Goal: Transaction & Acquisition: Book appointment/travel/reservation

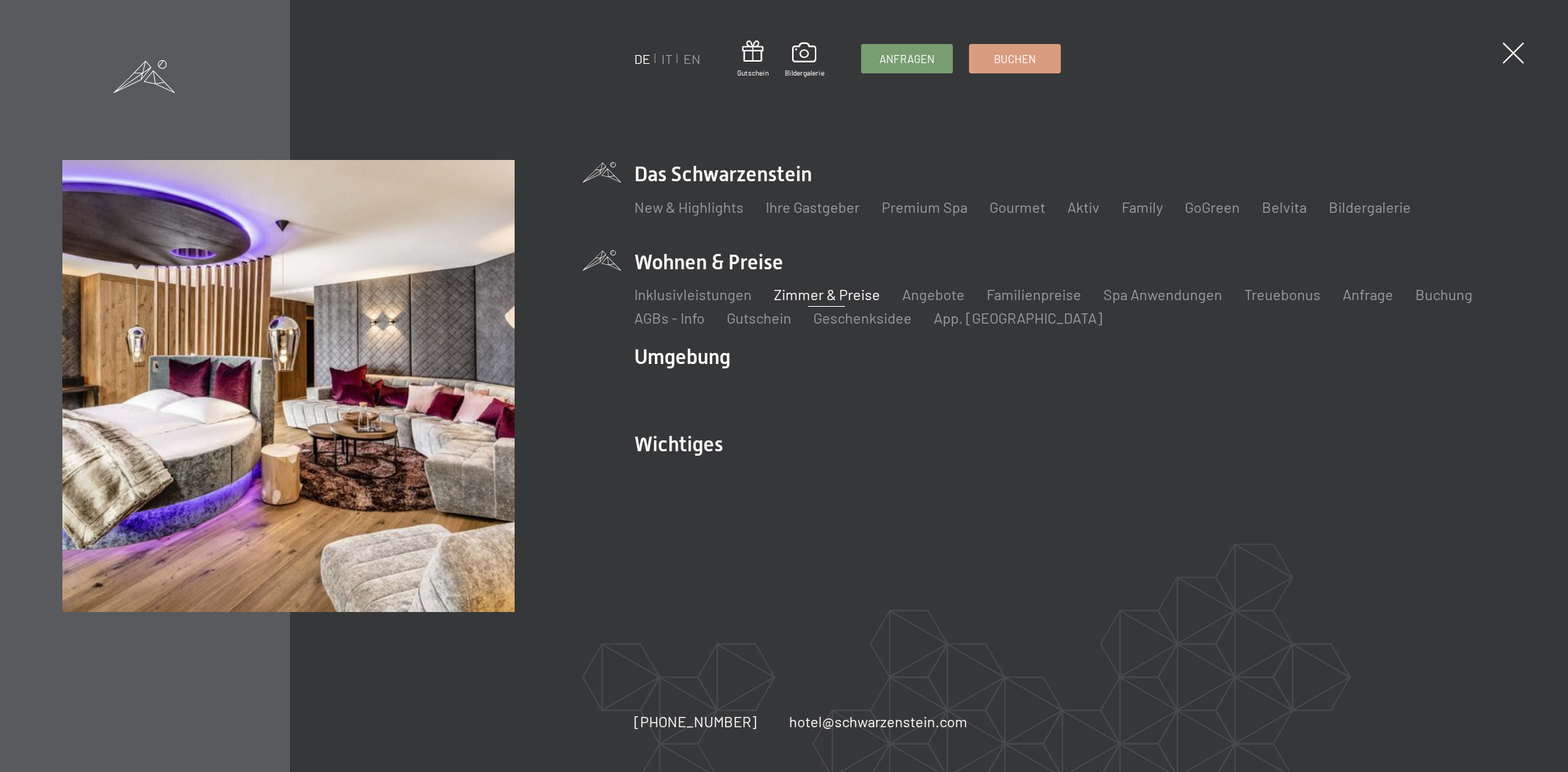
click at [835, 297] on link "Zimmer & Preise" at bounding box center [827, 294] width 107 height 17
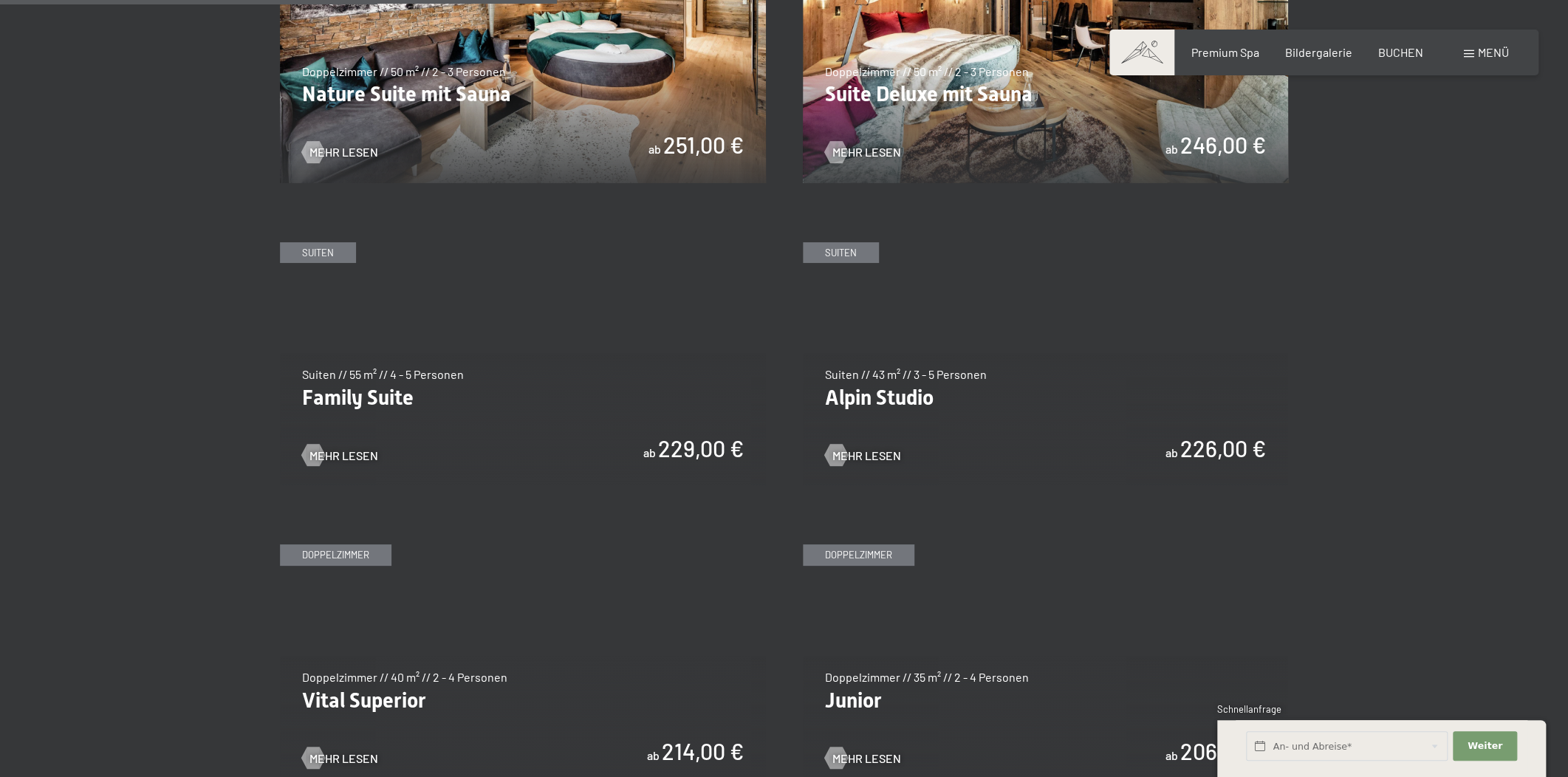
scroll to position [2127, 0]
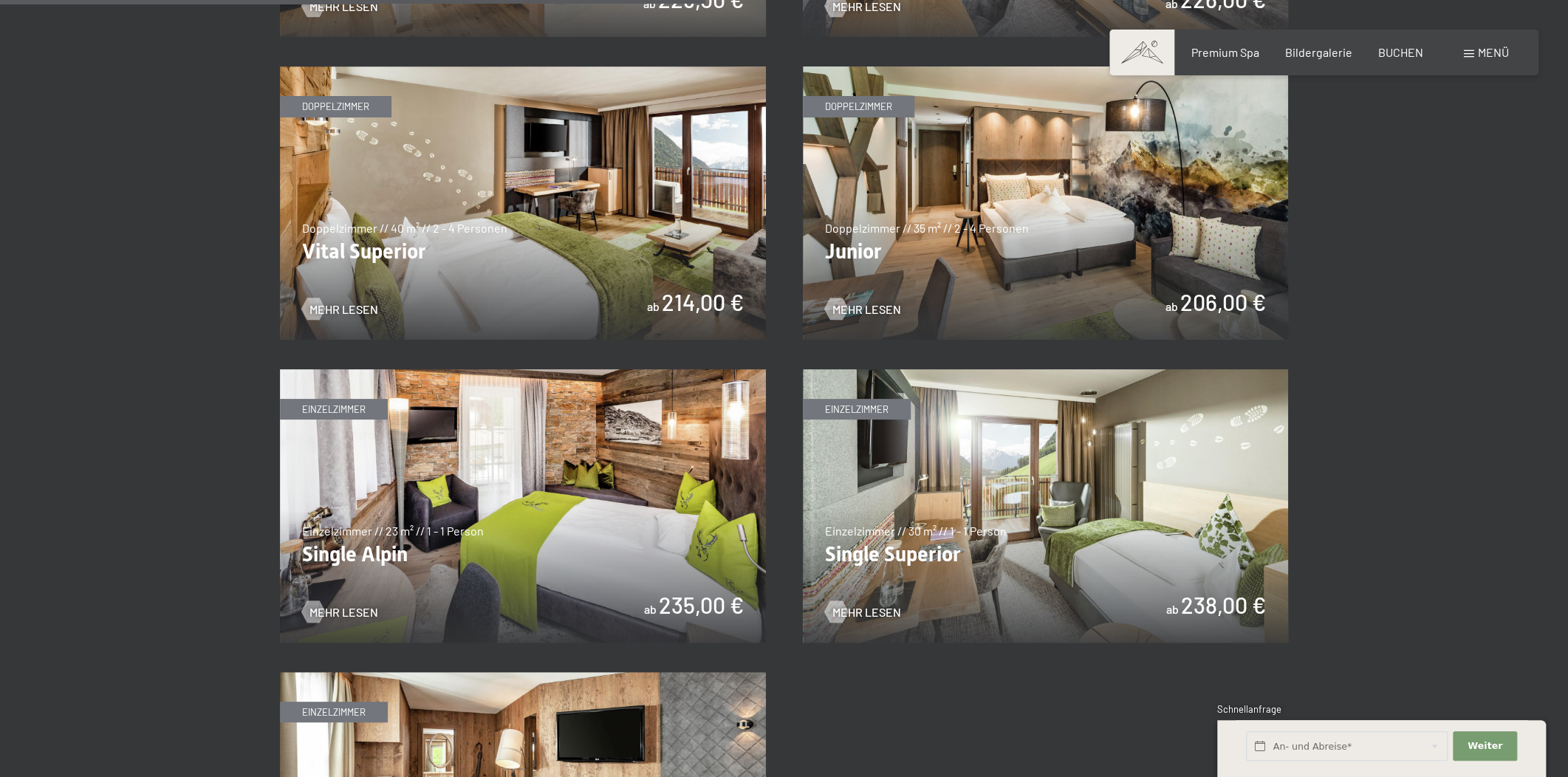
click at [1124, 218] on img at bounding box center [1045, 203] width 486 height 273
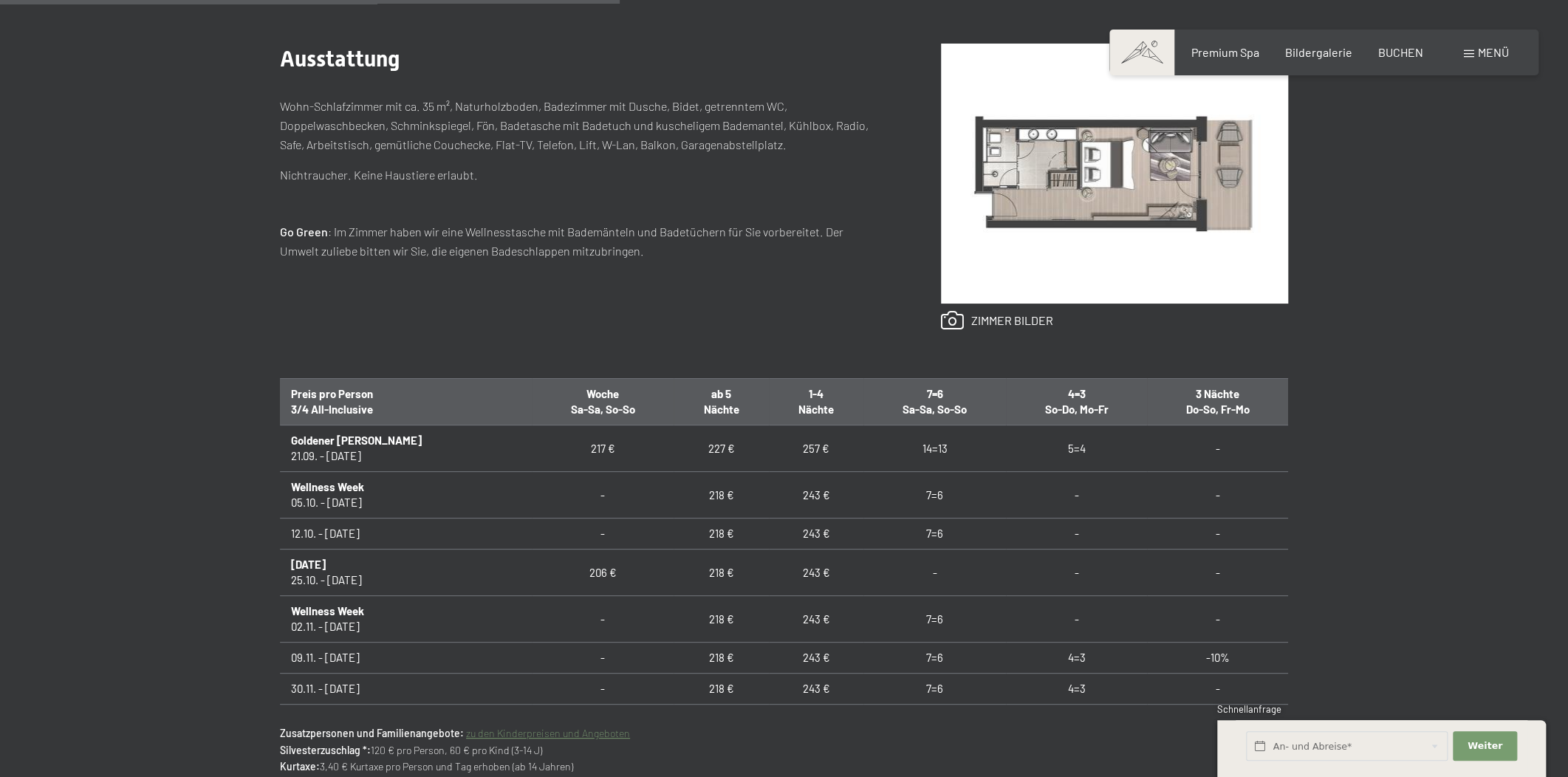
scroll to position [783, 0]
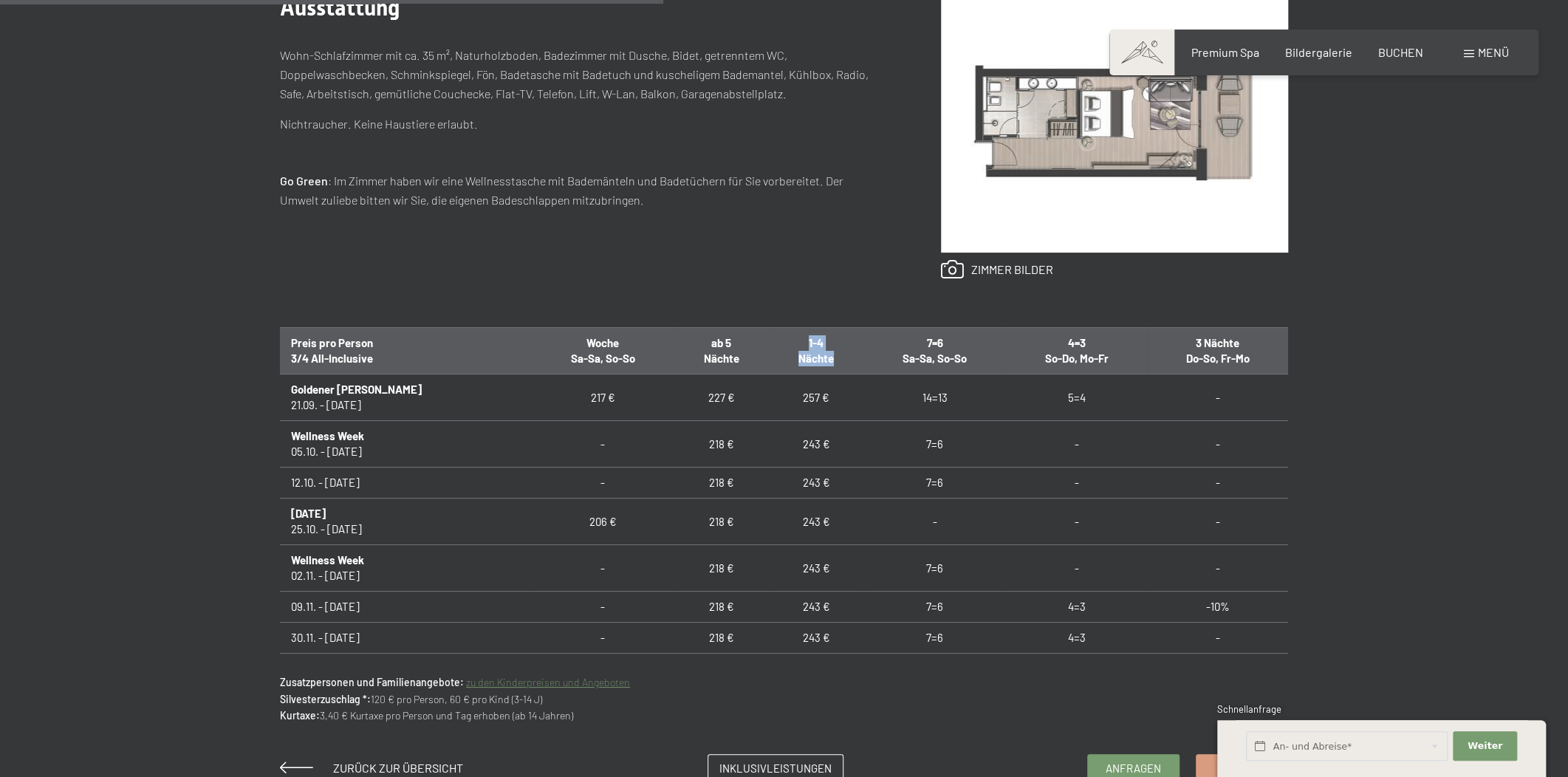
drag, startPoint x: 756, startPoint y: 341, endPoint x: 793, endPoint y: 357, distance: 40.3
click at [793, 357] on th "1-4 Nächte" at bounding box center [817, 352] width 95 height 47
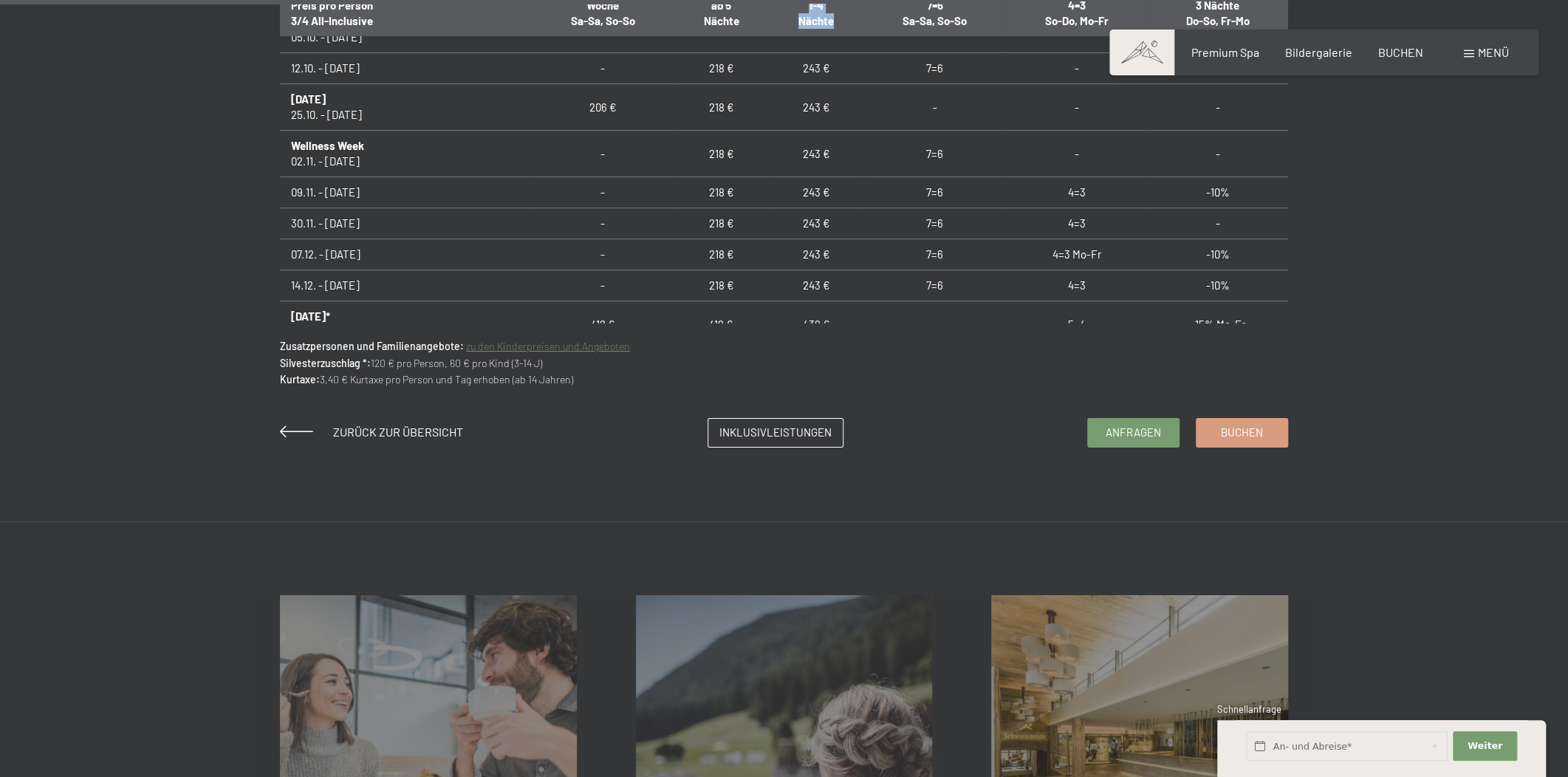
scroll to position [0, 0]
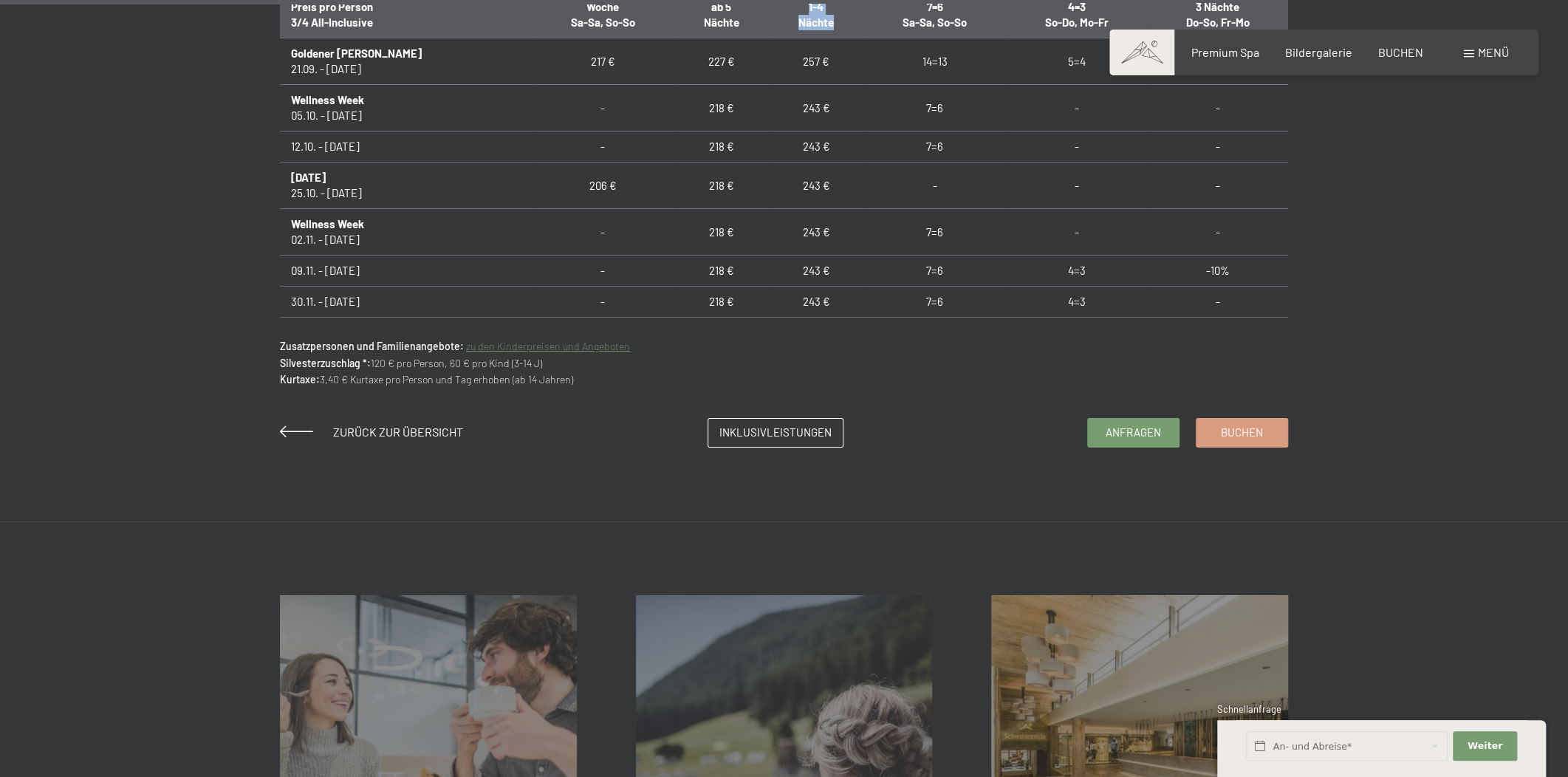
drag, startPoint x: 292, startPoint y: 219, endPoint x: 379, endPoint y: 293, distance: 114.2
click at [378, 270] on td "09.11. - [DATE]" at bounding box center [406, 271] width 252 height 31
